Goal: Book appointment/travel/reservation

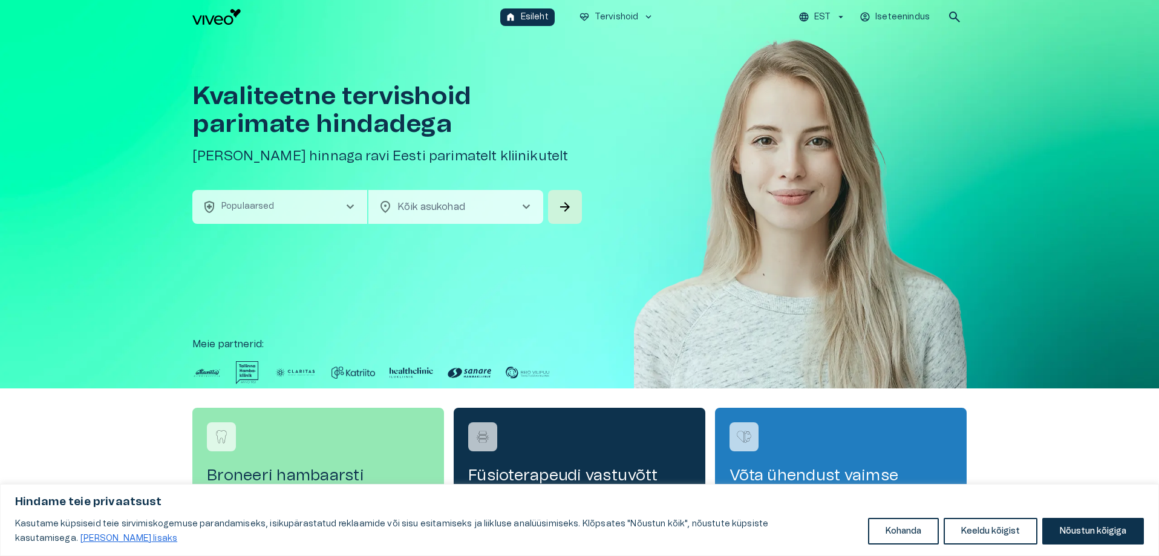
click at [326, 209] on button "health_and_safety Populaarsed chevron_right" at bounding box center [279, 207] width 175 height 34
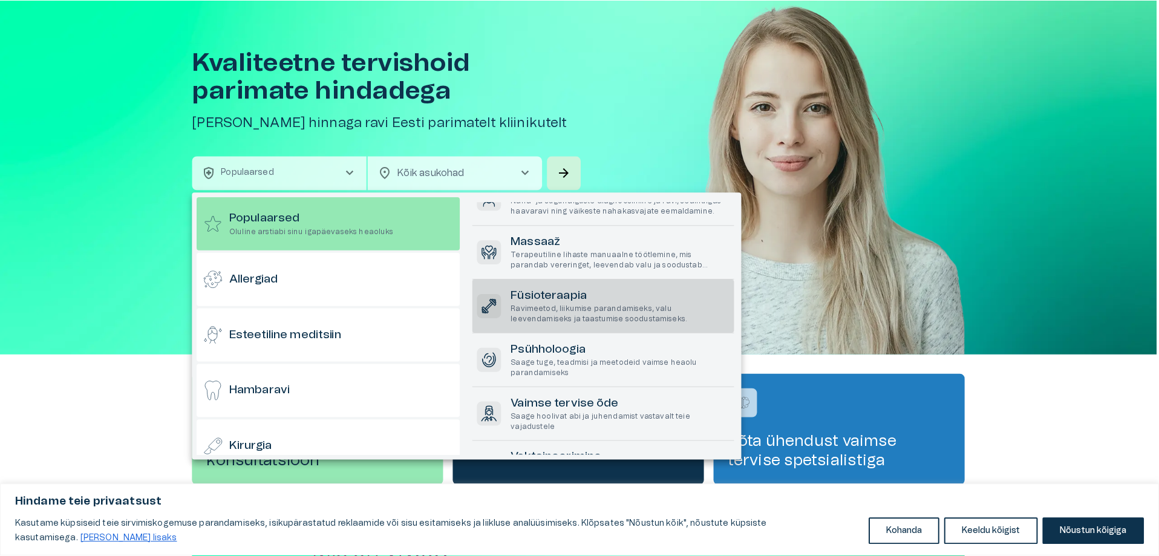
scroll to position [152, 0]
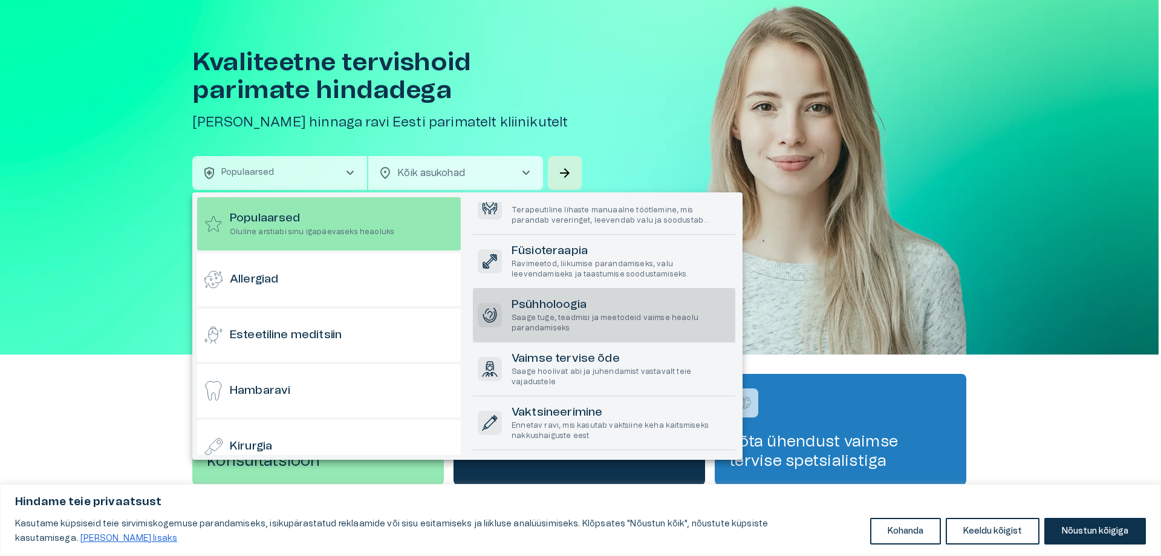
click at [606, 310] on h6 "Psühholoogia" at bounding box center [621, 305] width 219 height 16
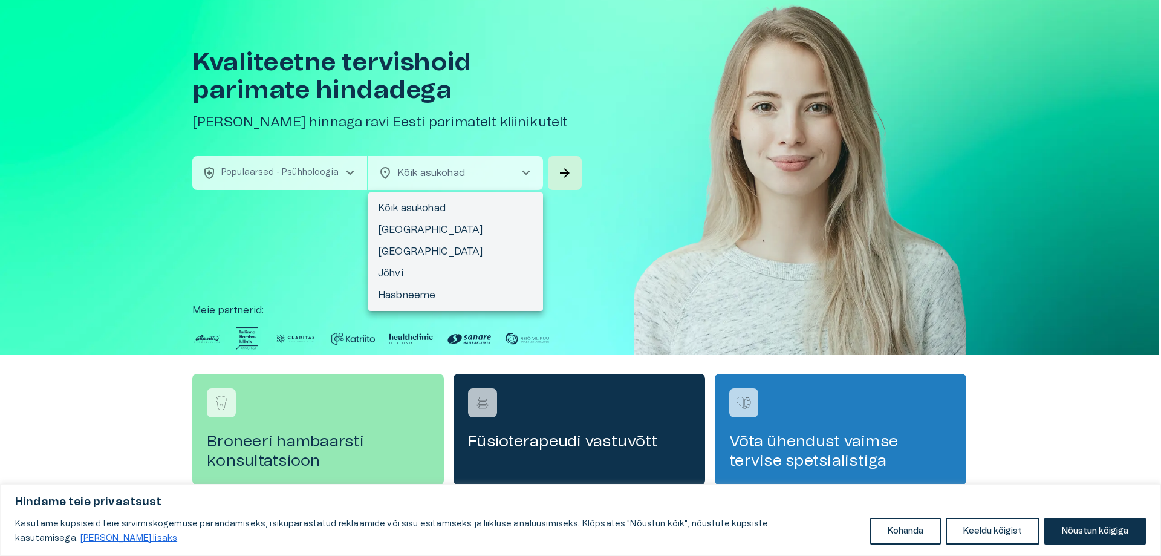
click at [446, 180] on body "Hindame teie privaatsust Kasutame küpsiseid teie sirvimiskogemuse parandamiseks…" at bounding box center [580, 244] width 1161 height 556
click at [450, 227] on li "Tallinn" at bounding box center [455, 230] width 175 height 22
type input "**********"
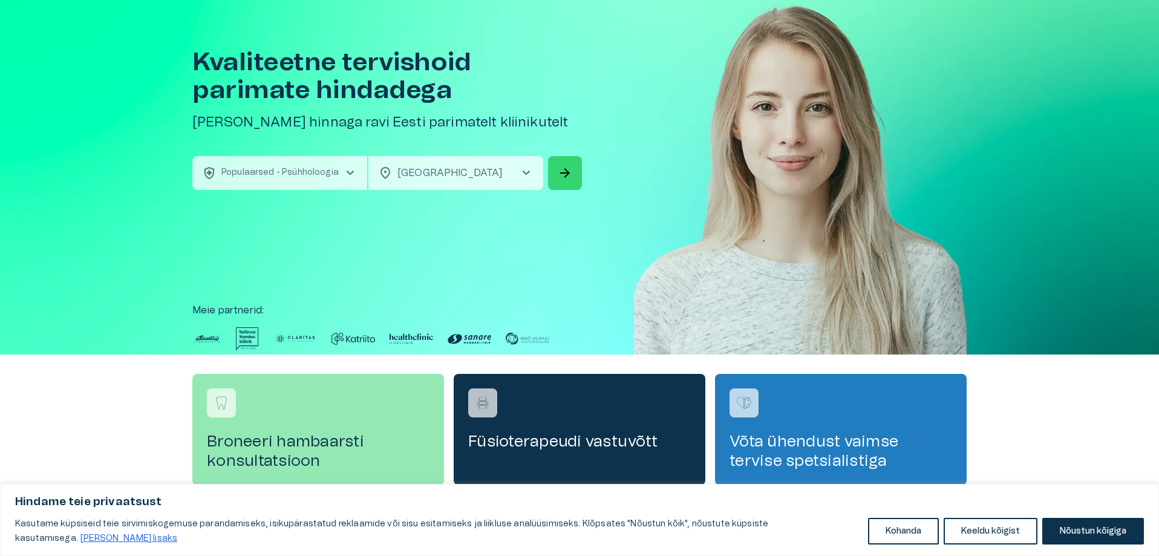
click at [551, 184] on button "arrow_forward" at bounding box center [565, 173] width 34 height 34
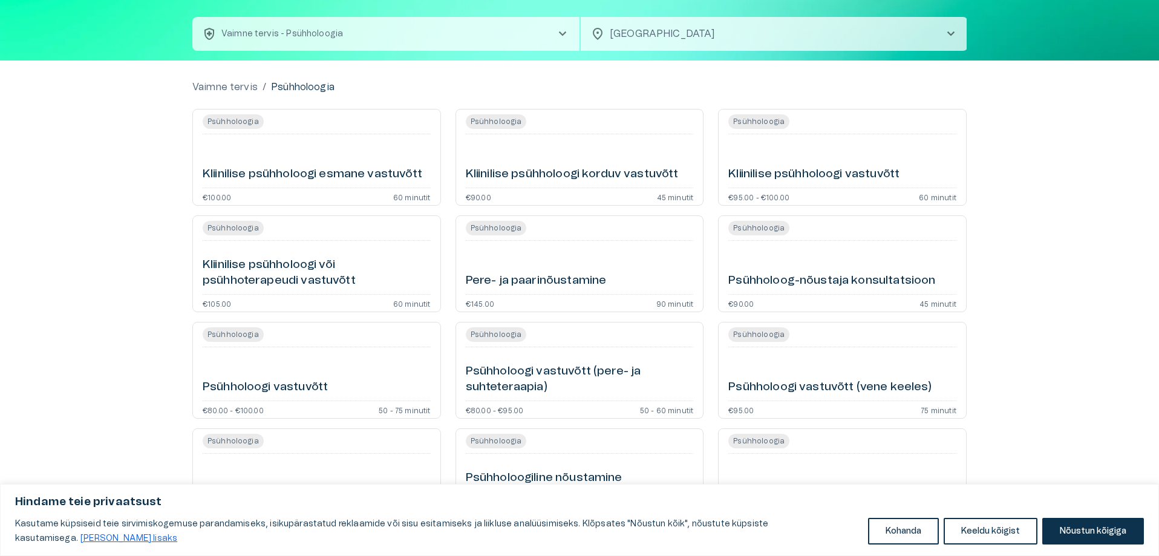
scroll to position [53, 0]
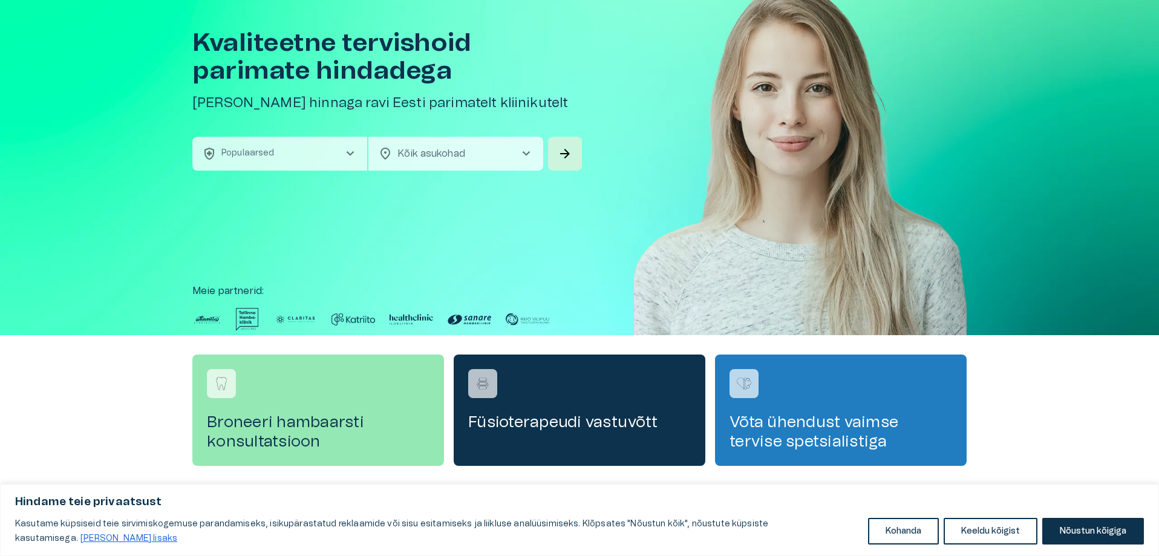
scroll to position [34, 0]
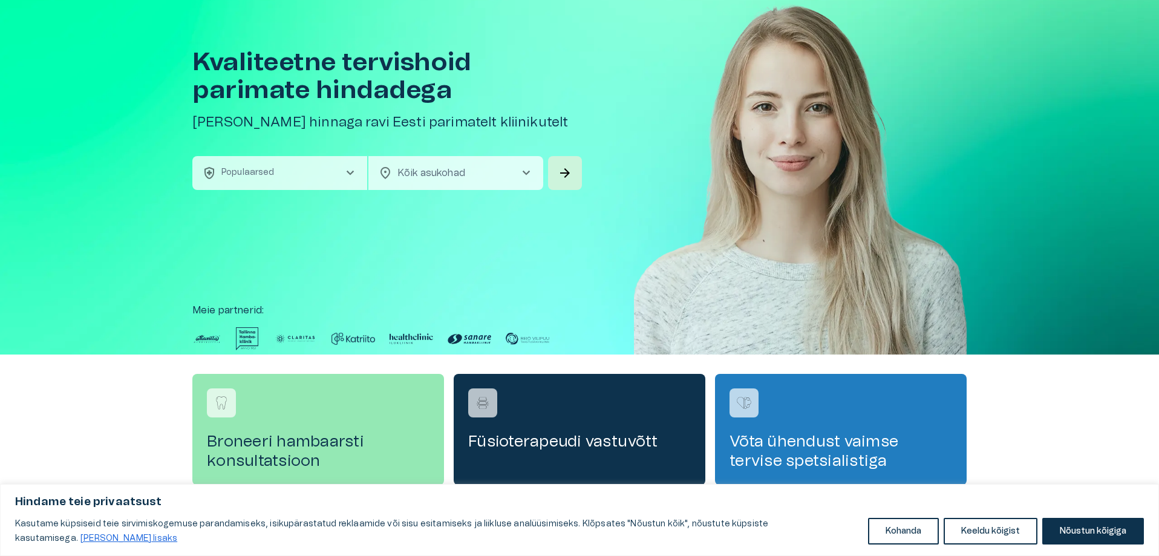
drag, startPoint x: 439, startPoint y: 37, endPoint x: 448, endPoint y: 47, distance: 13.7
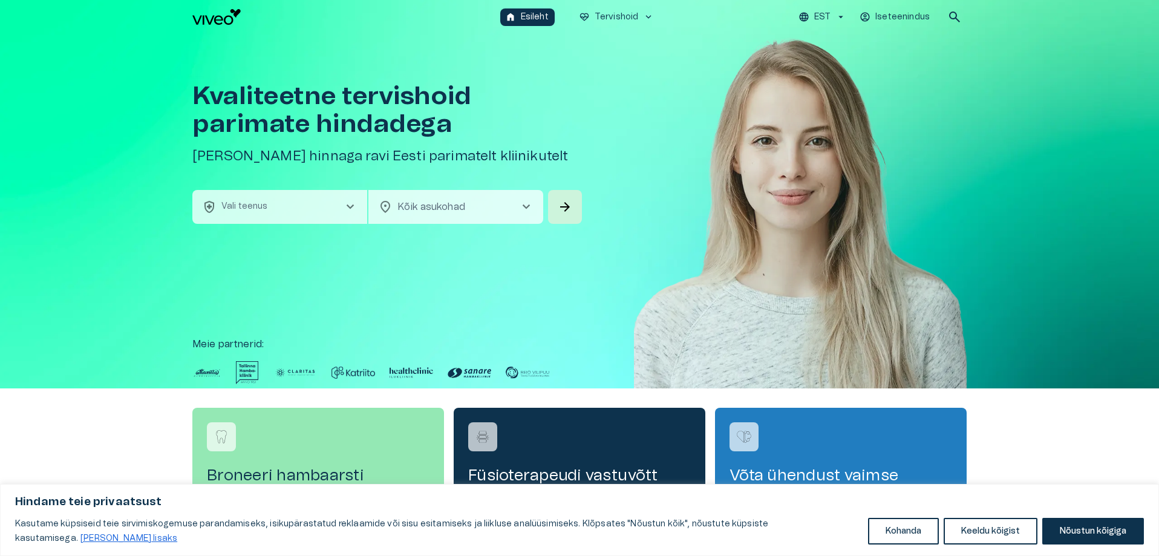
scroll to position [34, 0]
